Goal: Check status: Check status

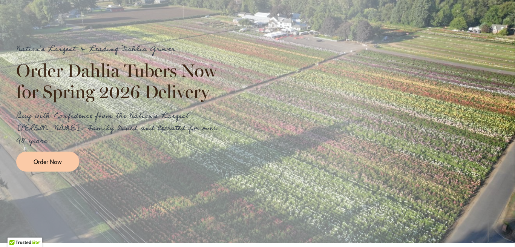
scroll to position [897, 0]
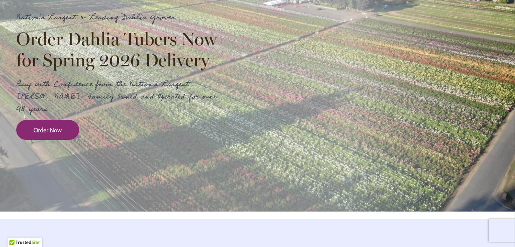
click at [39, 134] on span "Order Now" at bounding box center [48, 130] width 28 height 9
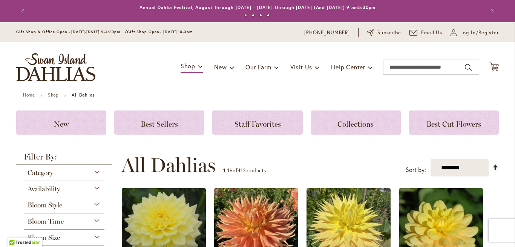
scroll to position [130, 0]
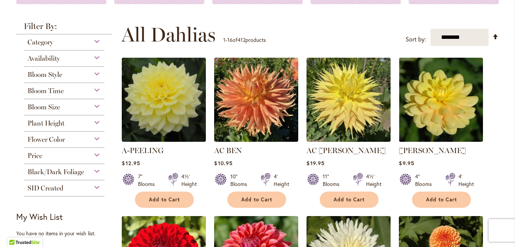
click at [39, 141] on span "Flower Color" at bounding box center [46, 139] width 37 height 8
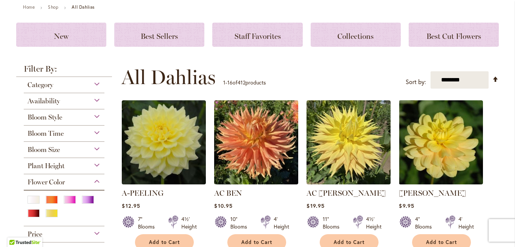
scroll to position [0, 0]
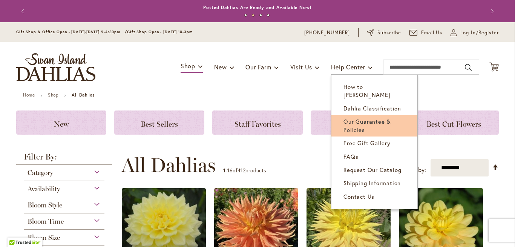
click at [361, 118] on span "Our Guarantee & Policies" at bounding box center [367, 125] width 48 height 15
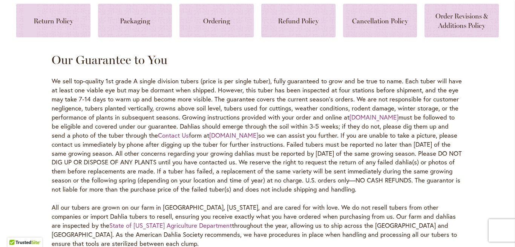
scroll to position [369, 0]
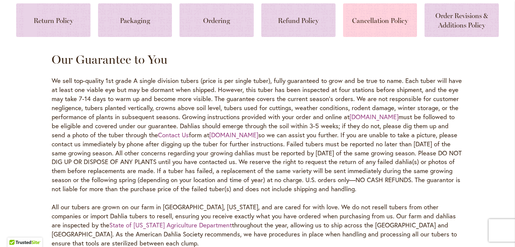
click at [388, 15] on link at bounding box center [380, 20] width 74 height 34
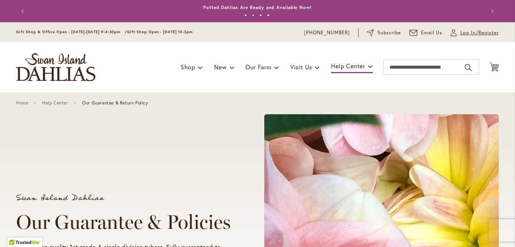
click at [464, 35] on span "Log In/Register" at bounding box center [479, 33] width 38 height 8
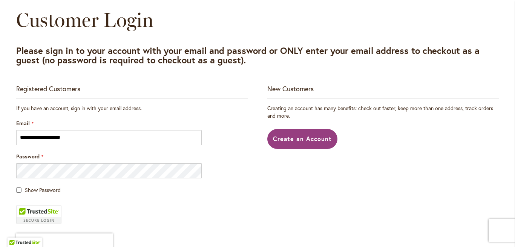
scroll to position [181, 0]
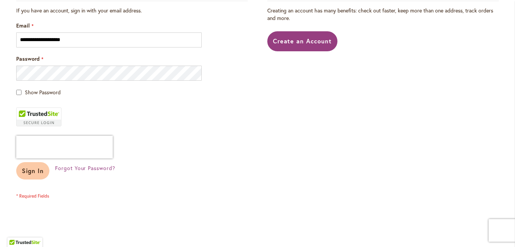
click at [36, 172] on span "Sign In" at bounding box center [33, 171] width 22 height 8
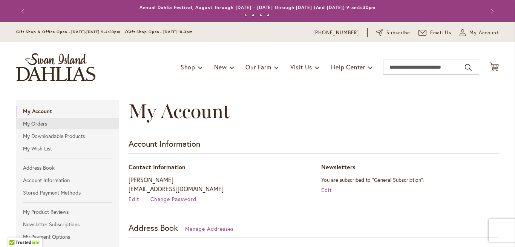
click at [42, 127] on link "My Orders" at bounding box center [67, 123] width 103 height 11
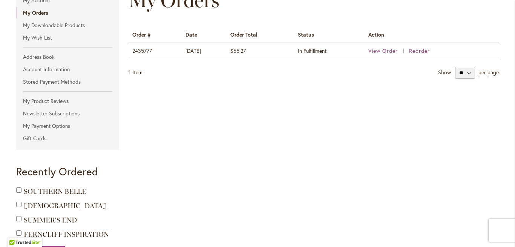
scroll to position [44, 0]
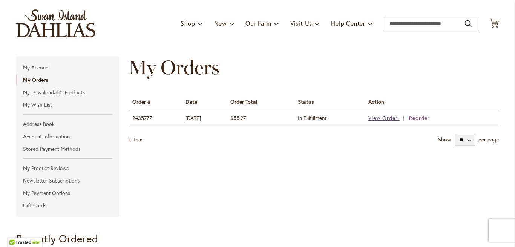
click at [386, 120] on span "View Order" at bounding box center [382, 117] width 29 height 7
